Goal: Information Seeking & Learning: Learn about a topic

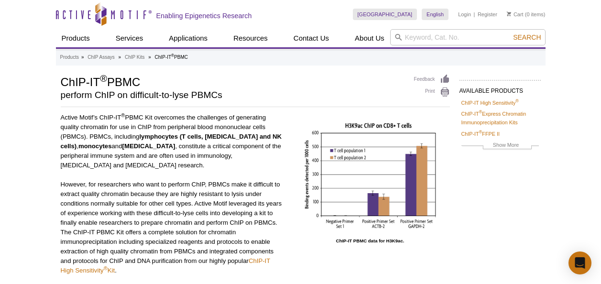
click at [226, 47] on ul "Products ChIP Assays ChIP Accessory Products ChIP Kits ChIP-Validated Antibodie…" at bounding box center [223, 38] width 334 height 18
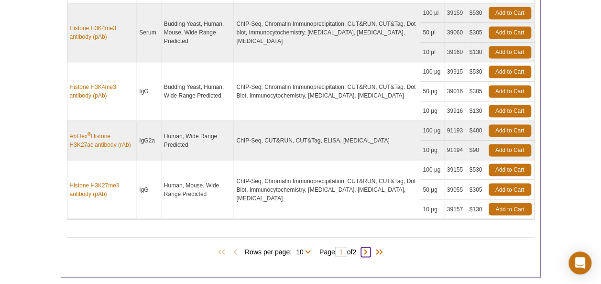
click at [368, 247] on span at bounding box center [366, 252] width 10 height 10
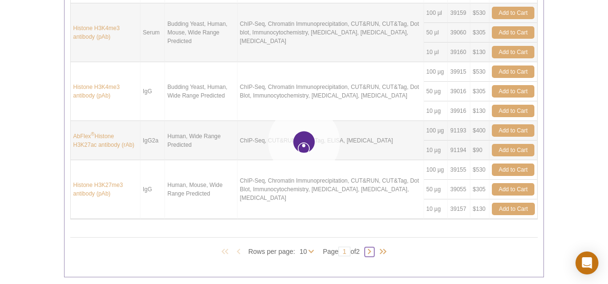
type input "2"
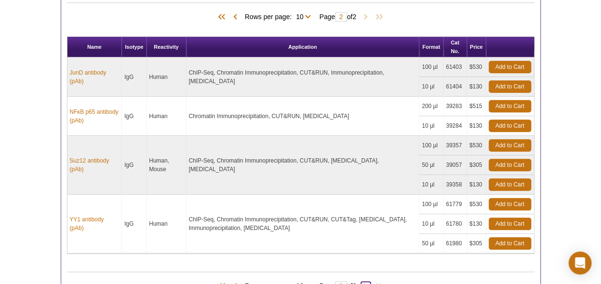
scroll to position [438, 0]
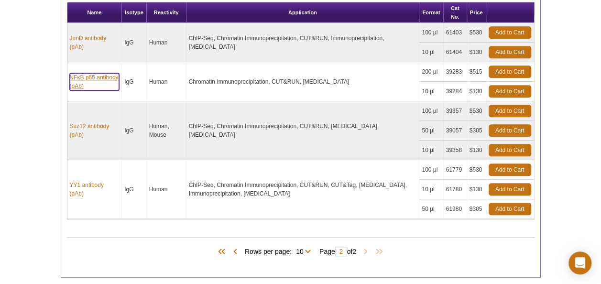
click at [99, 74] on link "NFκB p65 antibody (pAb)" at bounding box center [95, 81] width 50 height 17
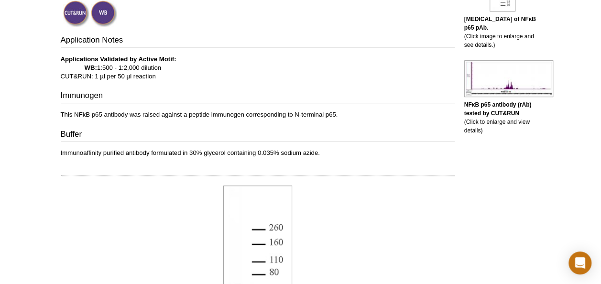
scroll to position [96, 0]
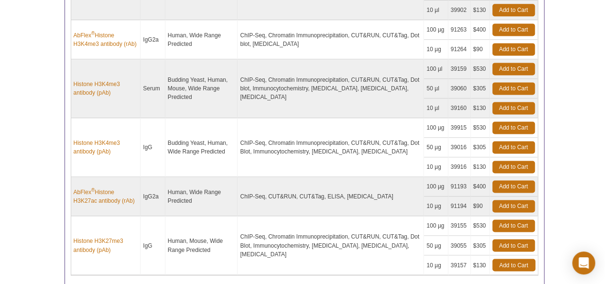
scroll to position [752, 0]
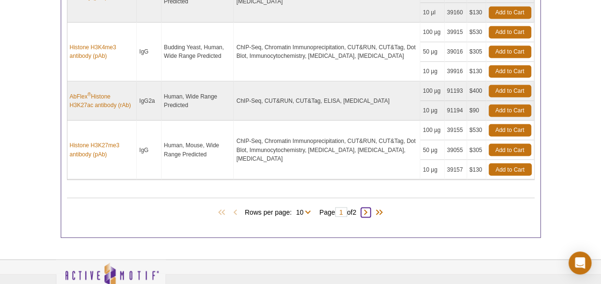
click at [370, 207] on span at bounding box center [366, 212] width 10 height 10
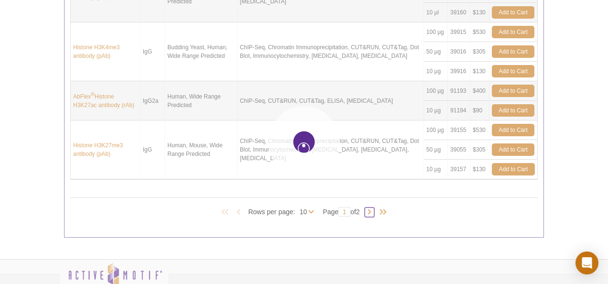
type input "2"
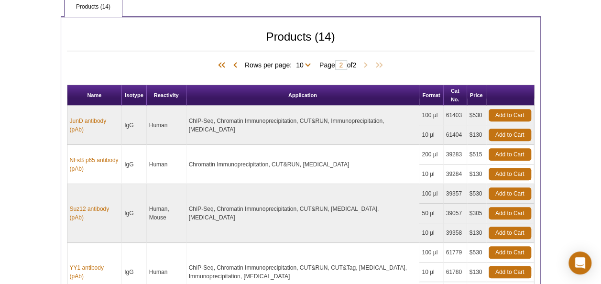
scroll to position [389, 0]
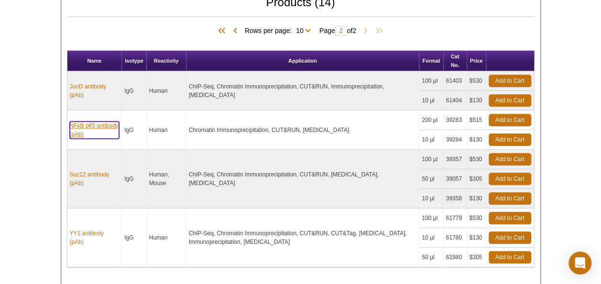
click at [90, 126] on link "NFκB p65 antibody (pAb)" at bounding box center [95, 129] width 50 height 17
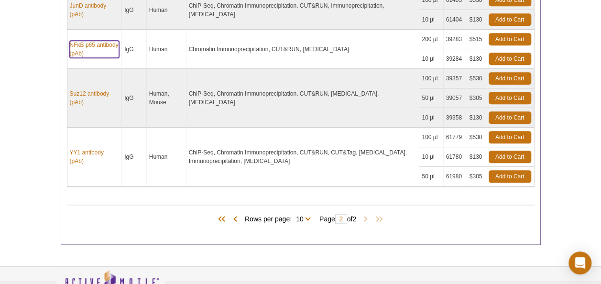
scroll to position [485, 0]
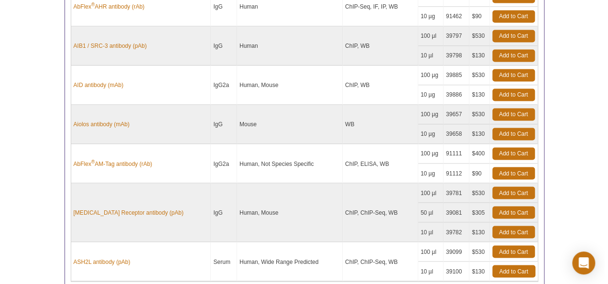
scroll to position [894, 0]
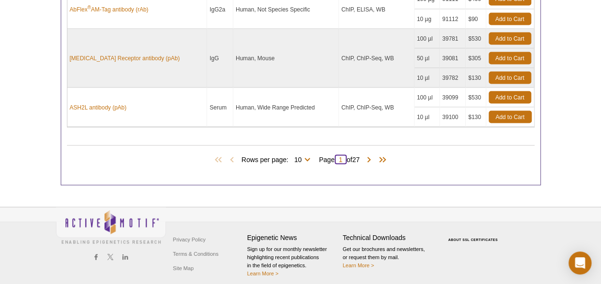
click at [344, 154] on input "1" at bounding box center [340, 159] width 12 height 10
type input "10"
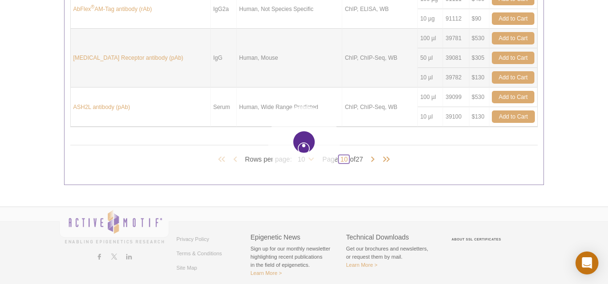
type input "10"
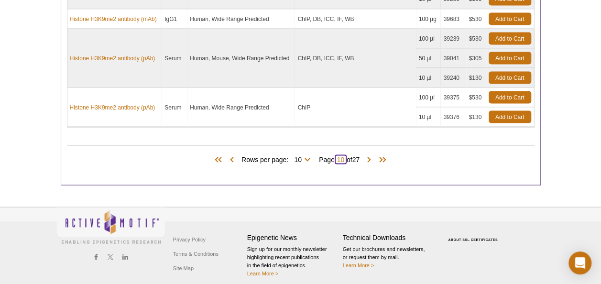
type input "1"
type input "15"
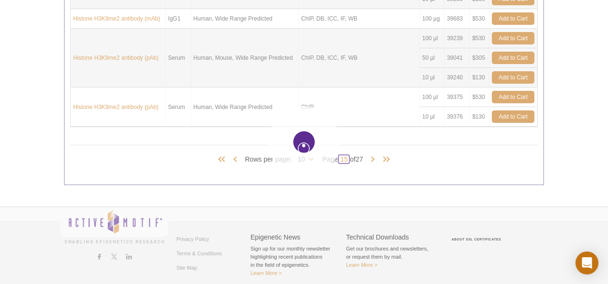
type input "15"
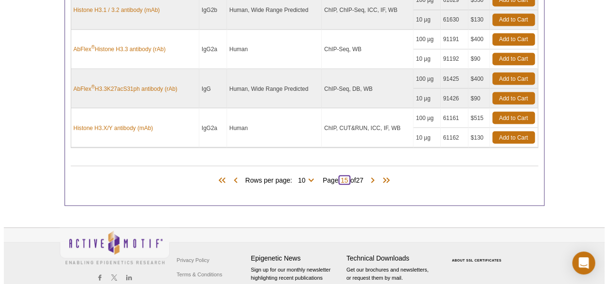
scroll to position [855, 0]
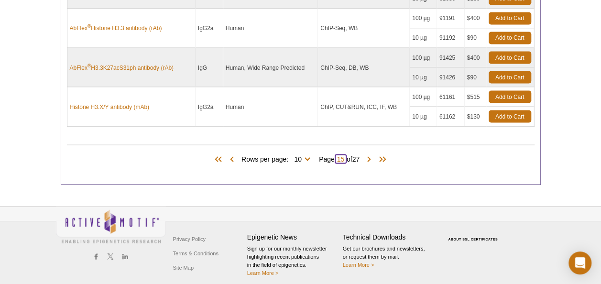
type input "1"
type input "20"
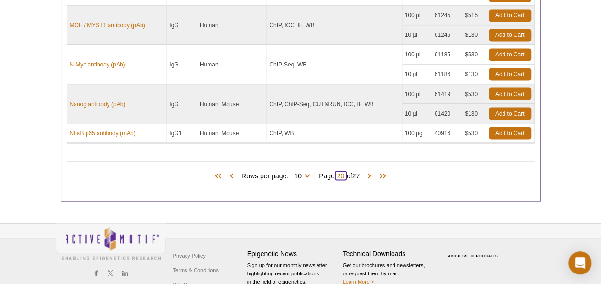
scroll to position [818, 0]
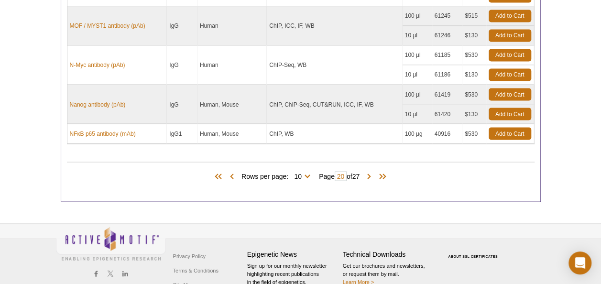
click at [370, 172] on span at bounding box center [369, 177] width 10 height 10
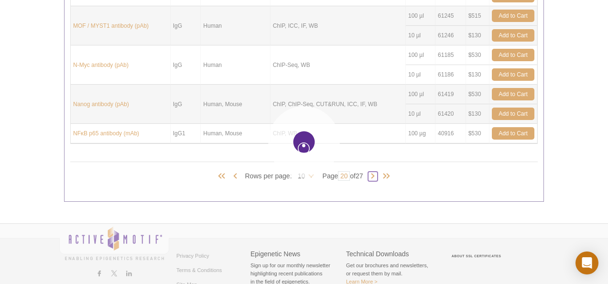
type input "21"
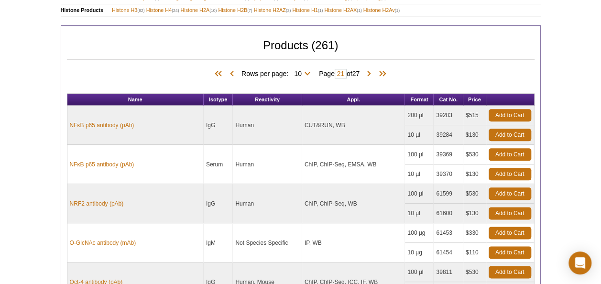
scroll to position [532, 0]
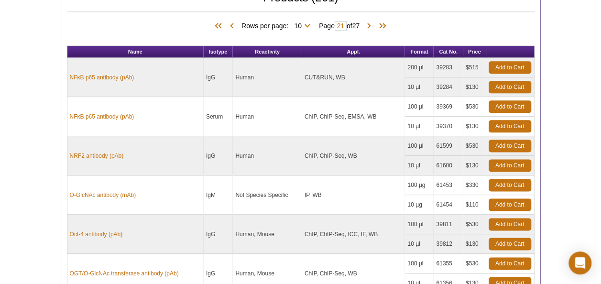
click at [338, 127] on td "ChIP, ChIP-Seq, EMSA, WB" at bounding box center [353, 116] width 103 height 39
click at [333, 73] on td "CUT&RUN, WB" at bounding box center [353, 77] width 103 height 39
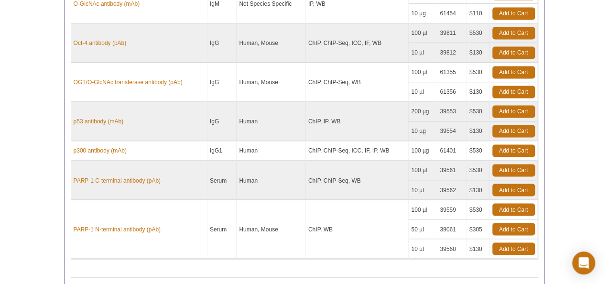
scroll to position [855, 0]
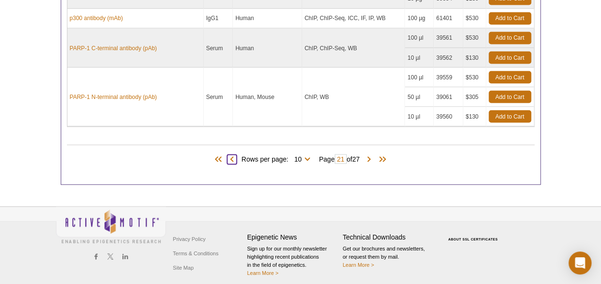
click at [227, 155] on span at bounding box center [232, 159] width 10 height 10
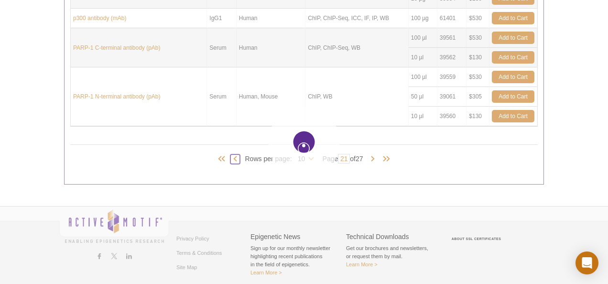
type input "20"
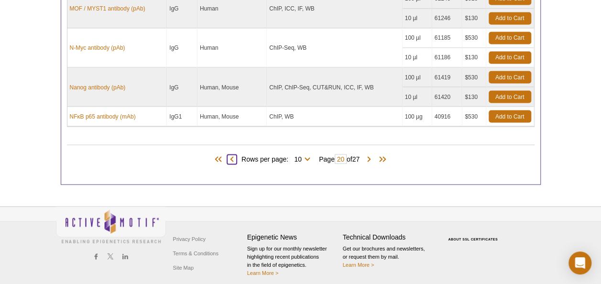
scroll to position [788, 0]
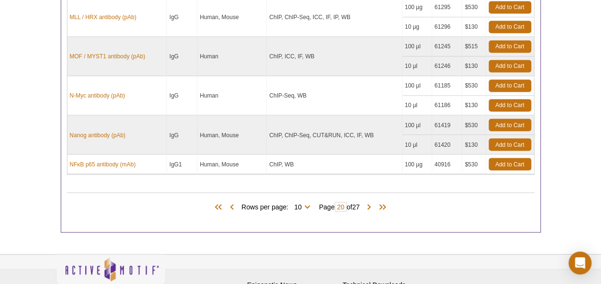
click at [276, 163] on td "ChIP, WB" at bounding box center [334, 164] width 135 height 20
click at [252, 157] on td "Human, Mouse" at bounding box center [231, 164] width 69 height 20
click at [277, 155] on td "ChIP, WB" at bounding box center [334, 164] width 135 height 20
click at [291, 156] on td "ChIP, WB" at bounding box center [334, 164] width 135 height 20
drag, startPoint x: 291, startPoint y: 156, endPoint x: 342, endPoint y: 176, distance: 54.7
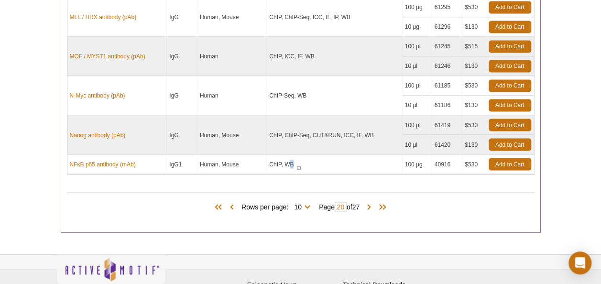
click at [370, 203] on span at bounding box center [369, 207] width 10 height 10
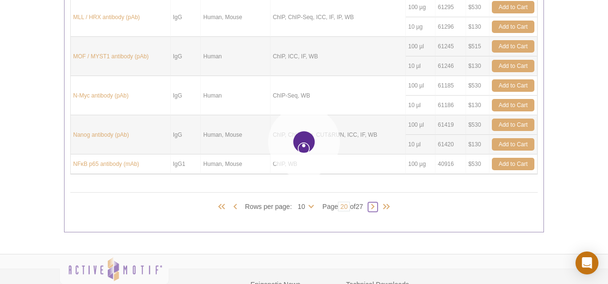
type input "21"
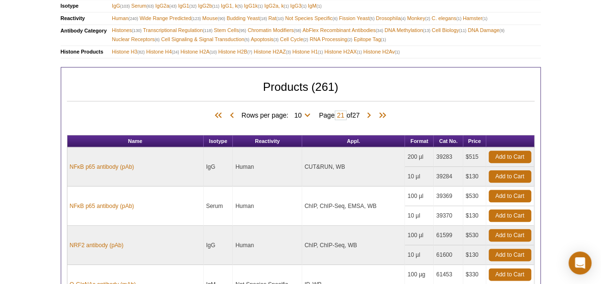
scroll to position [549, 0]
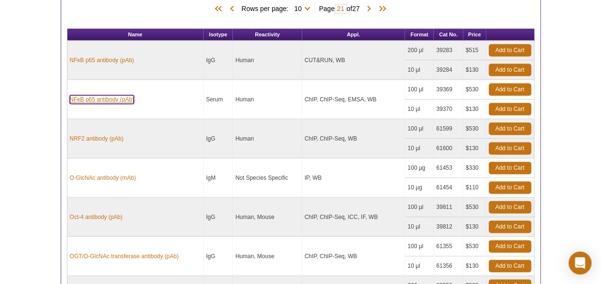
click at [124, 95] on link "NFκB p65 antibody (pAb)" at bounding box center [102, 99] width 64 height 9
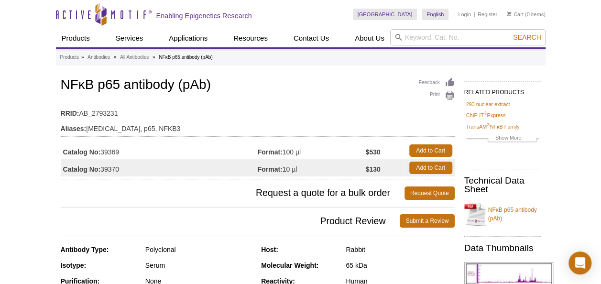
click at [168, 209] on h3 "Product Review Submit a Review" at bounding box center [258, 220] width 394 height 23
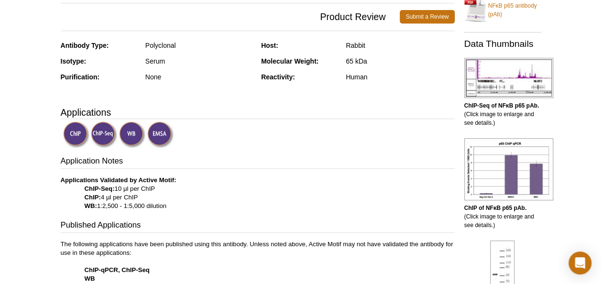
scroll to position [239, 0]
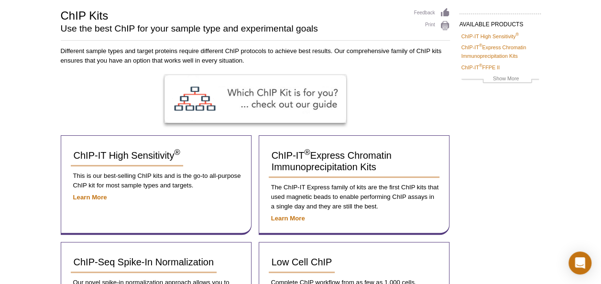
scroll to position [96, 0]
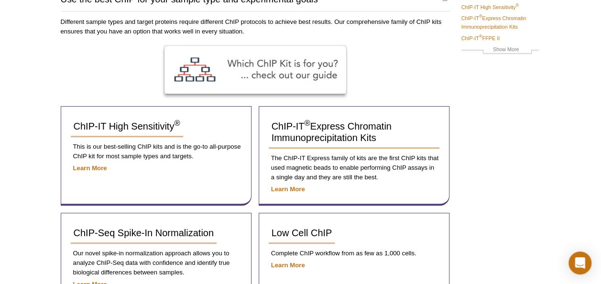
click at [473, 108] on div "AVAILABLE PRODUCTS ChIP-IT High Sensitivity ® ChIP-IT ® Express Chromatin Immun…" at bounding box center [300, 282] width 489 height 607
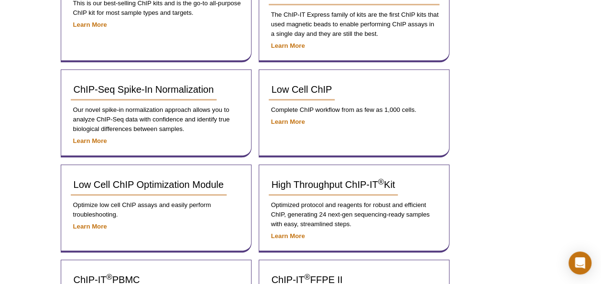
scroll to position [191, 0]
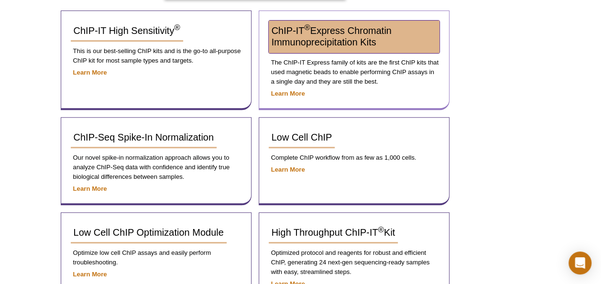
click at [329, 27] on span "ChIP-IT ® Express Chromatin Immunoprecipitation Kits" at bounding box center [331, 36] width 120 height 22
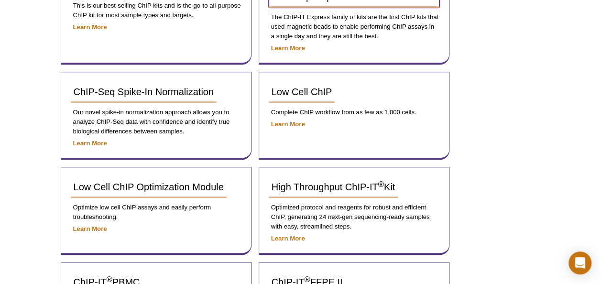
scroll to position [278, 0]
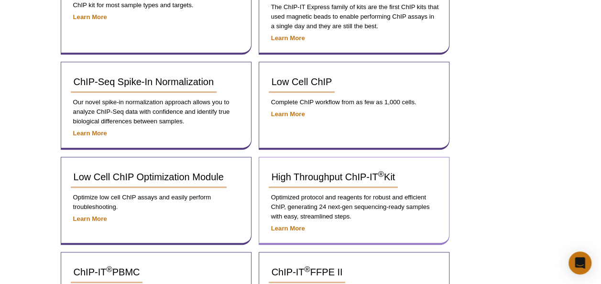
scroll to position [143, 0]
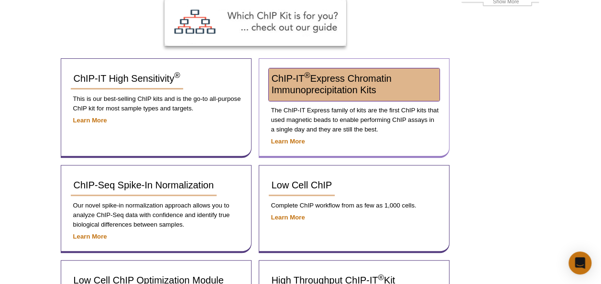
click at [344, 94] on span "ChIP-IT ® Express Chromatin Immunoprecipitation Kits" at bounding box center [331, 84] width 120 height 22
